Goal: Task Accomplishment & Management: Use online tool/utility

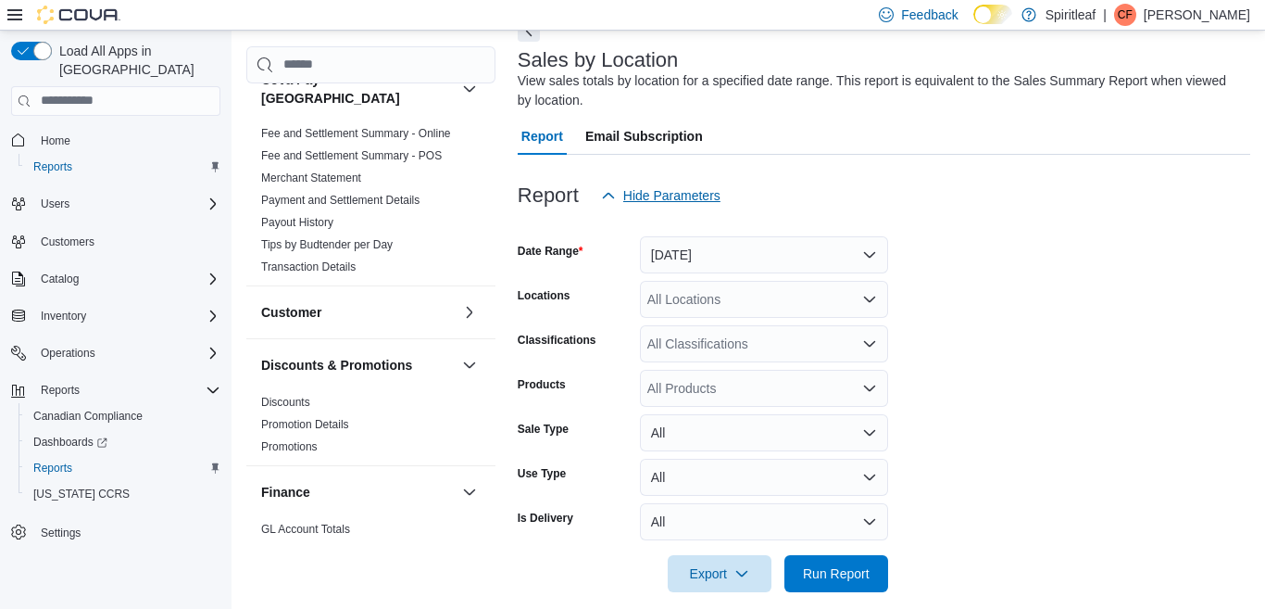
scroll to position [121, 0]
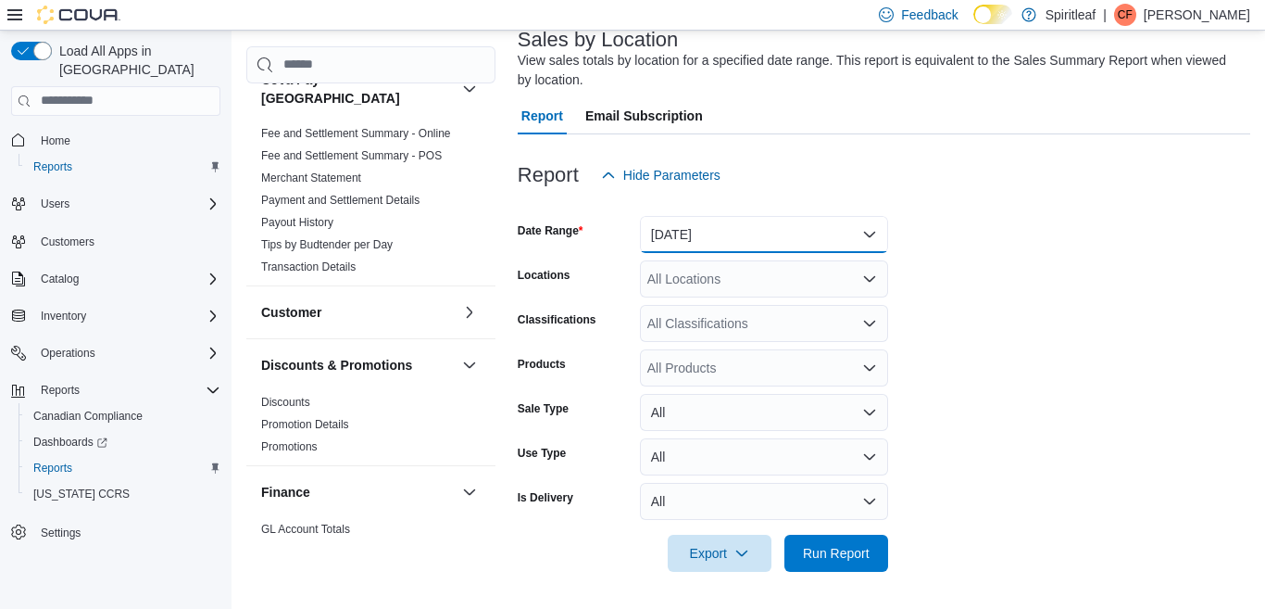
click at [870, 232] on button "[DATE]" at bounding box center [764, 234] width 248 height 37
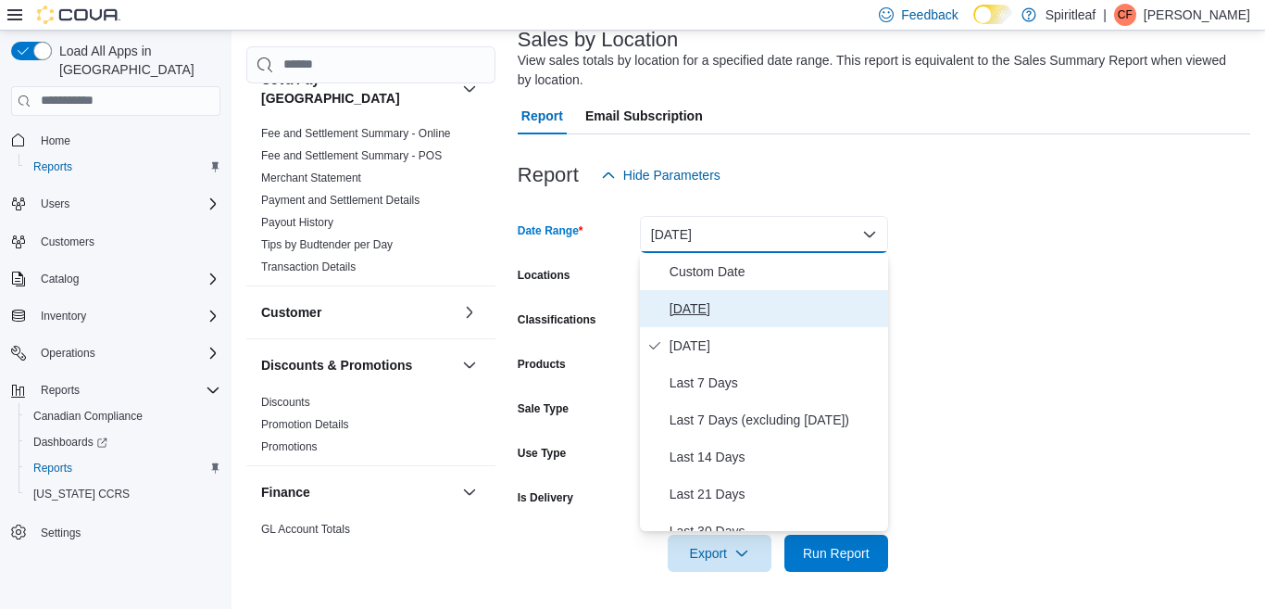
click at [705, 308] on span "[DATE]" at bounding box center [775, 308] width 211 height 22
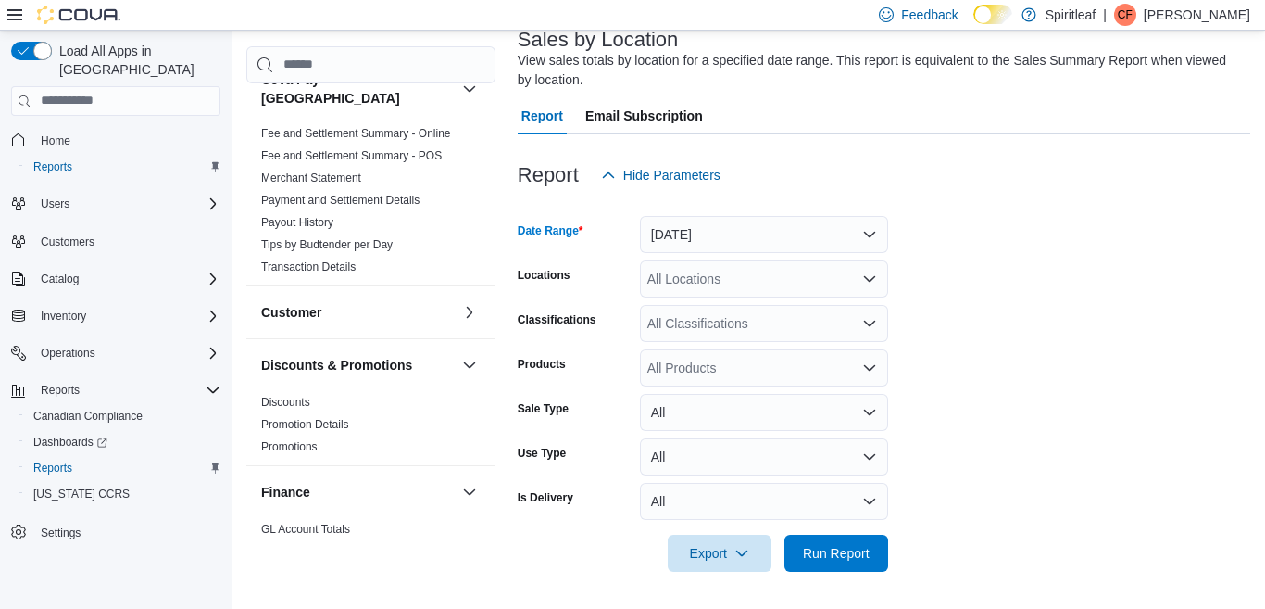
click at [711, 283] on div "All Locations" at bounding box center [764, 278] width 248 height 37
type input "***"
click at [744, 305] on span "300 - Moose Jaw" at bounding box center [757, 310] width 99 height 19
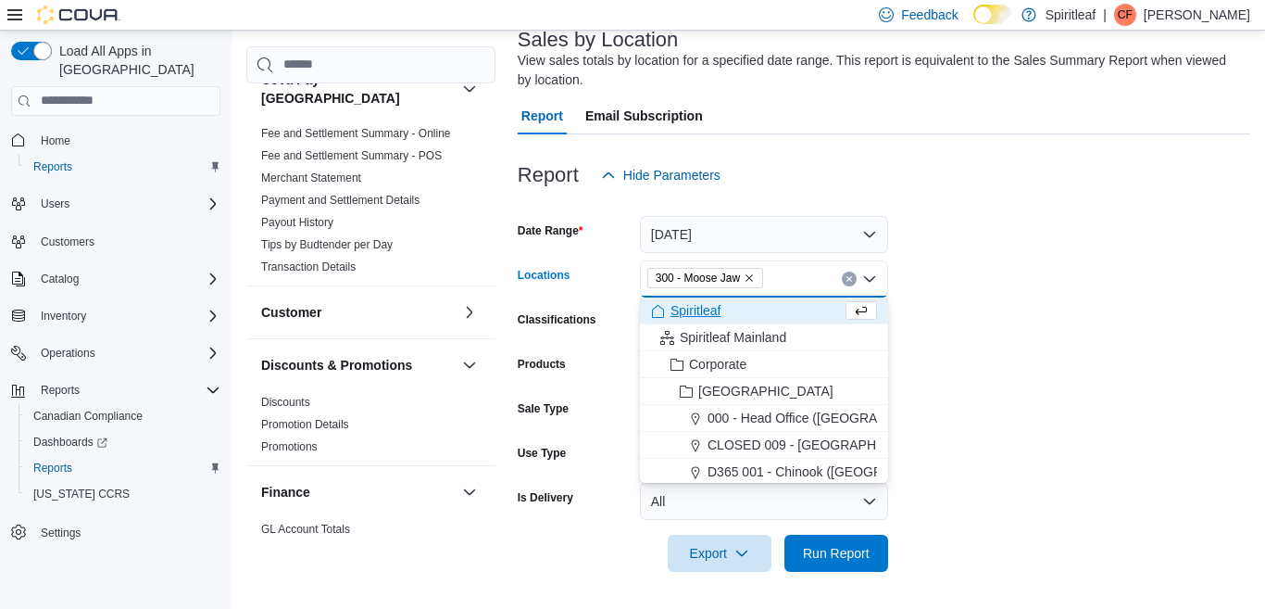
click at [1149, 326] on form "Date Range [DATE] Locations 300 - Moose Jaw Combo box. Selected. 300 - Moose Ja…" at bounding box center [884, 383] width 733 height 378
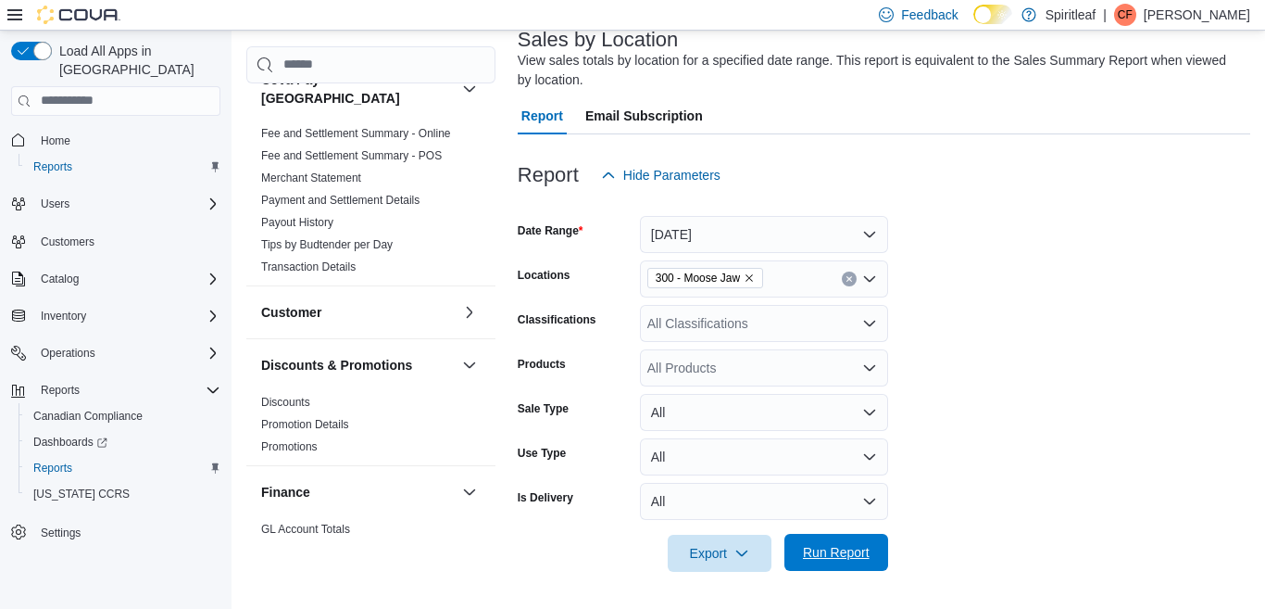
click at [827, 552] on span "Run Report" at bounding box center [836, 552] width 67 height 19
